Goal: Task Accomplishment & Management: Manage account settings

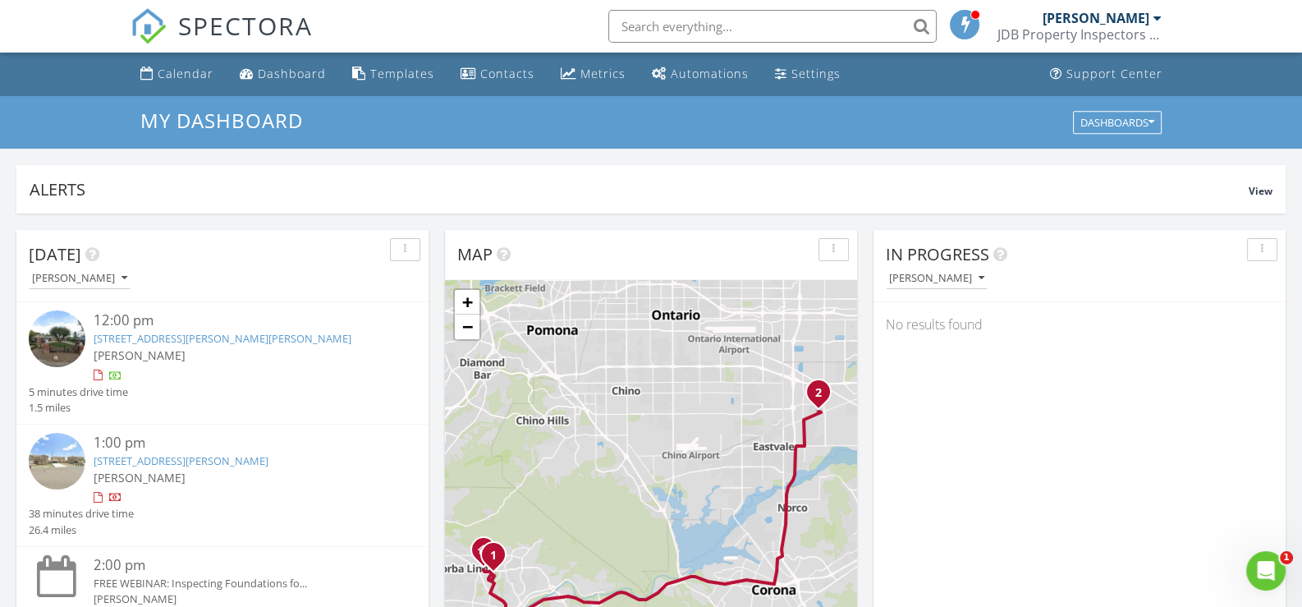
click at [147, 461] on link "11234 Owen Ct, Jurupa Valley, CA 91752" at bounding box center [181, 460] width 175 height 15
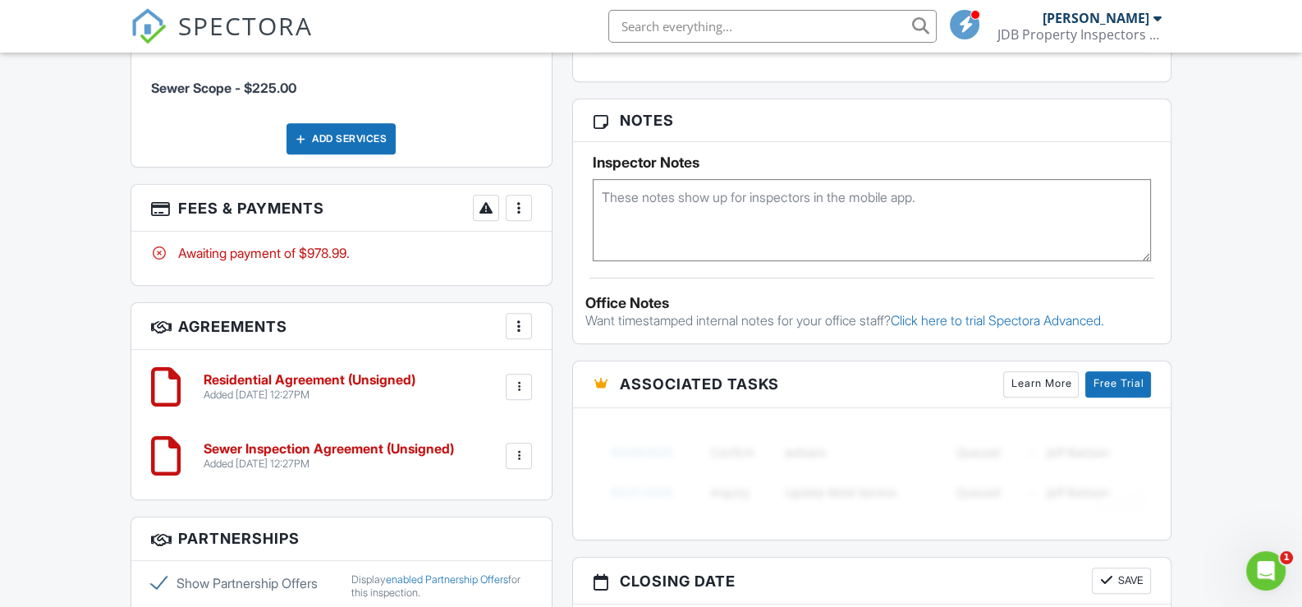
scroll to position [1238, 0]
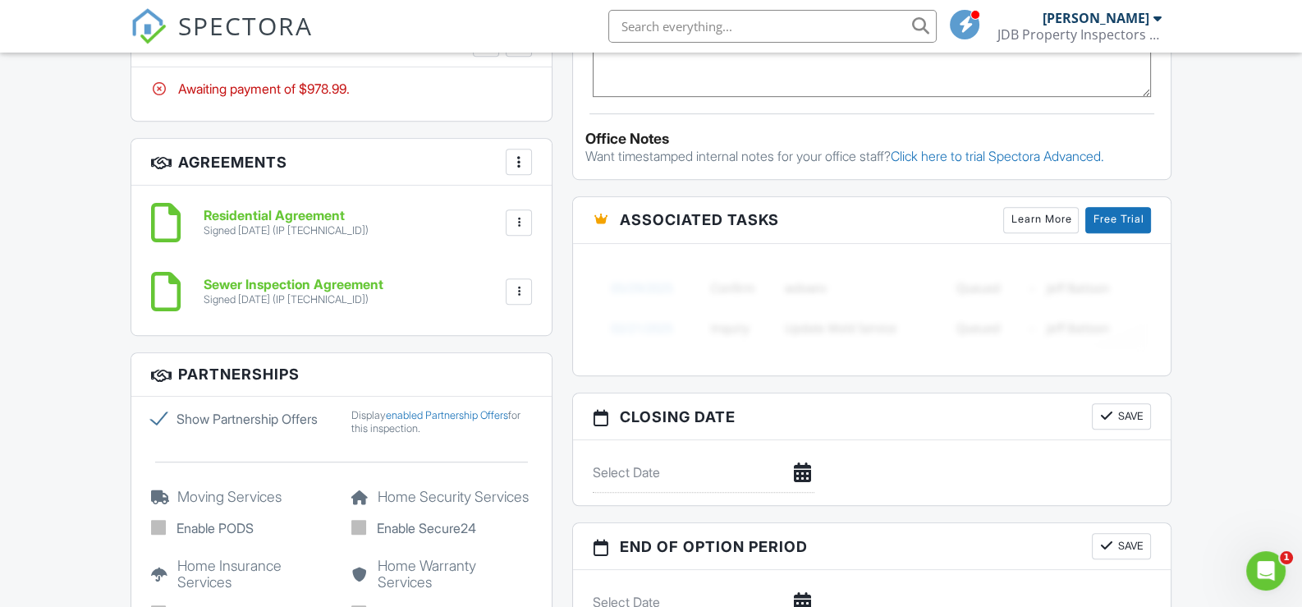
scroll to position [1073, 0]
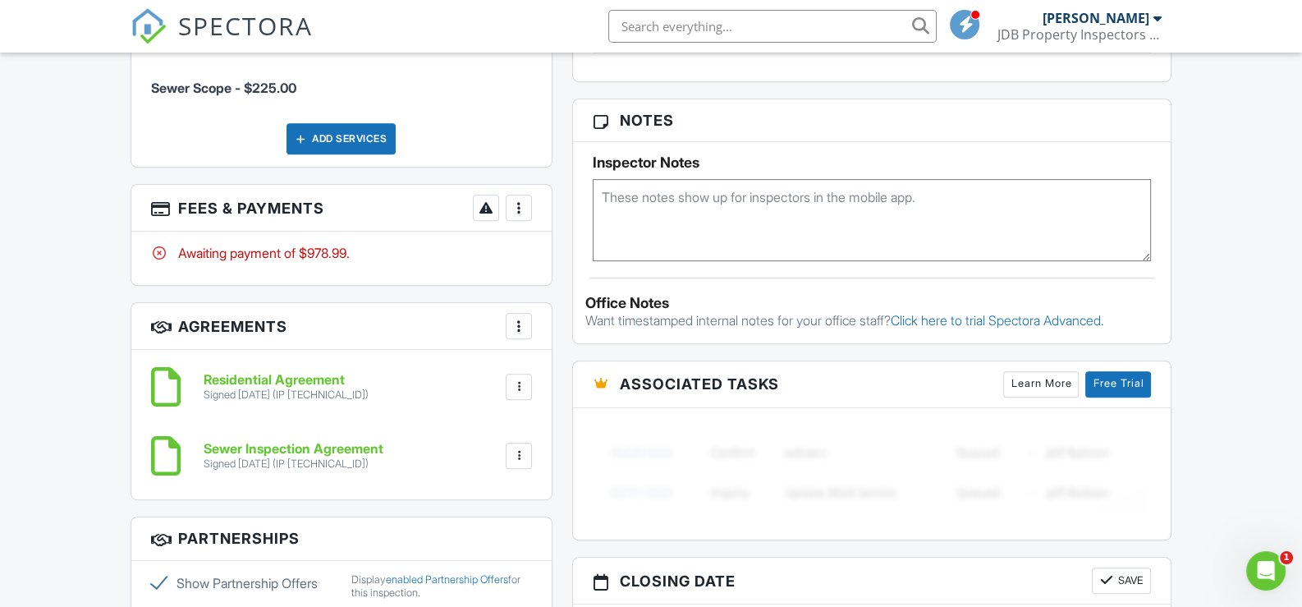
click at [519, 212] on div at bounding box center [519, 208] width 16 height 16
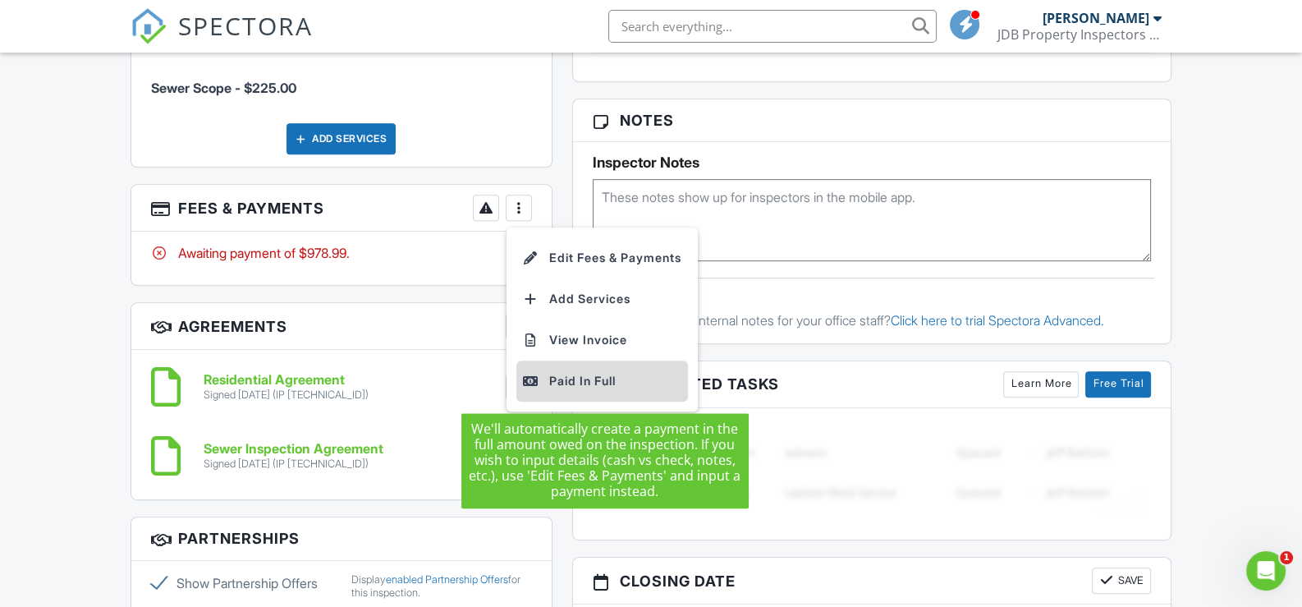
click at [578, 383] on div "Paid In Full" at bounding box center [602, 381] width 158 height 20
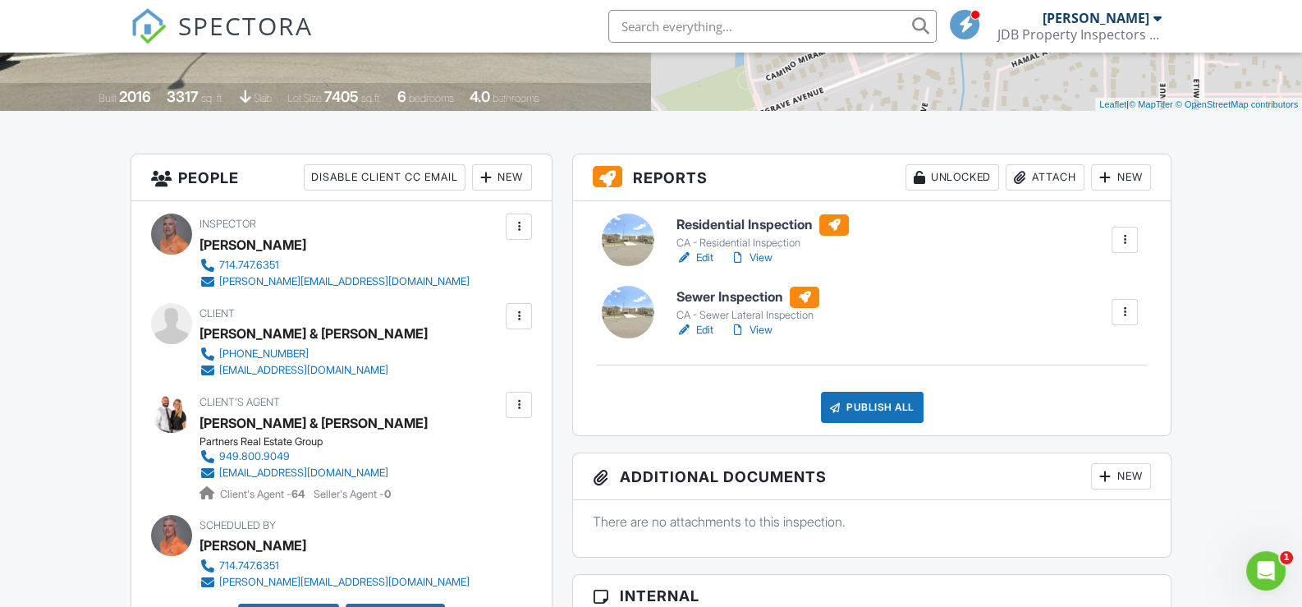
click at [747, 299] on h6 "Sewer Inspection" at bounding box center [748, 297] width 143 height 21
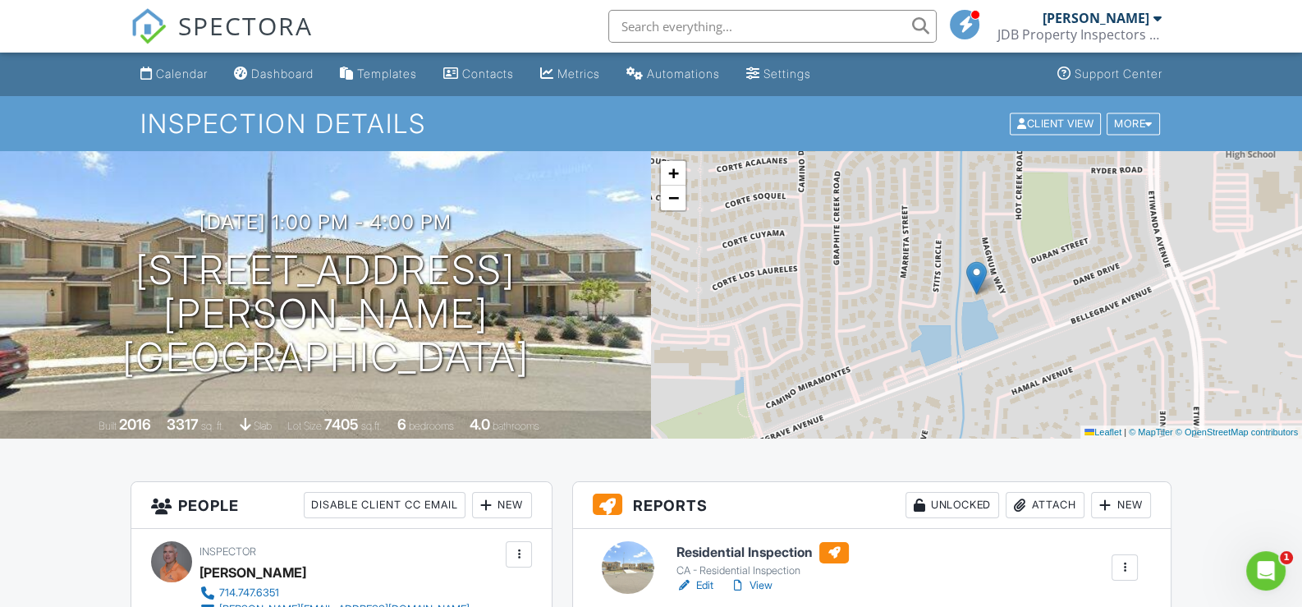
scroll to position [328, 0]
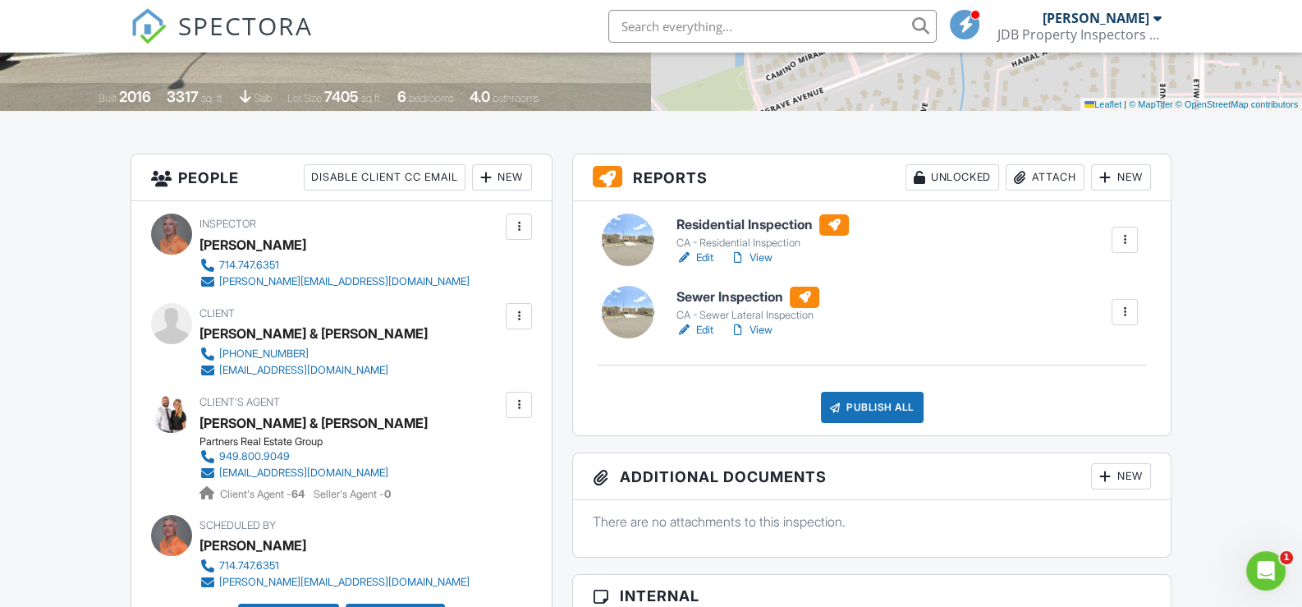
click at [753, 225] on h6 "Residential Inspection" at bounding box center [763, 224] width 172 height 21
